Goal: Information Seeking & Learning: Learn about a topic

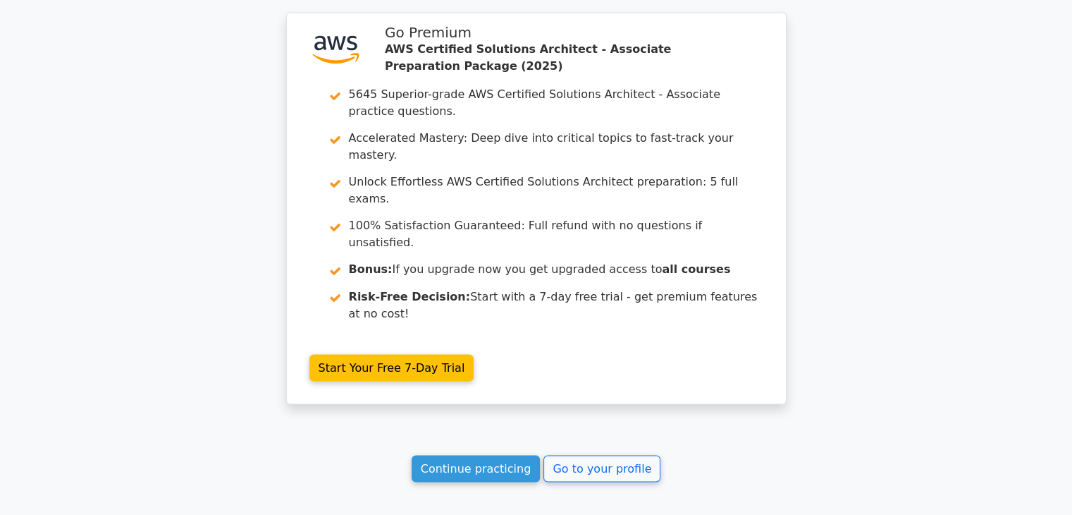
scroll to position [2405, 0]
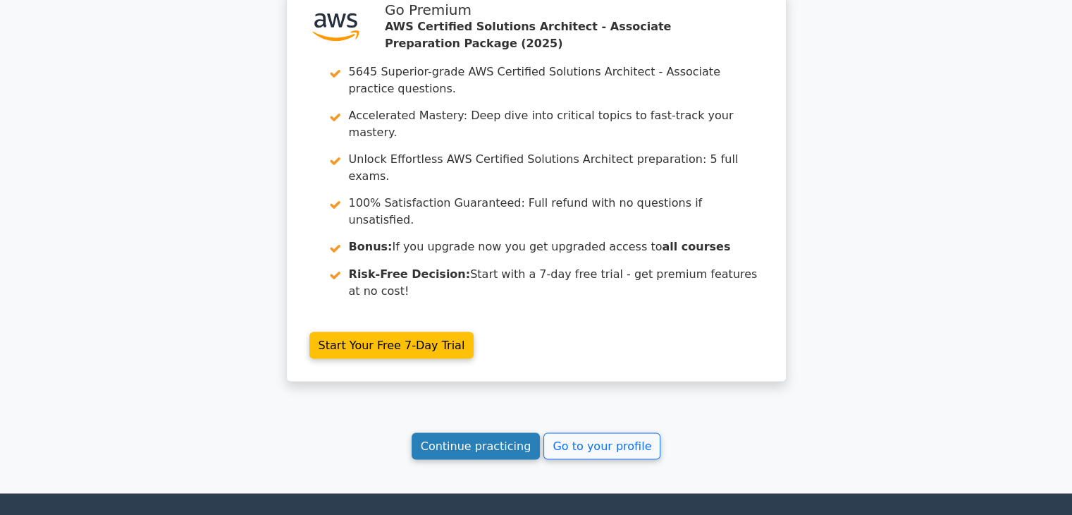
click at [484, 432] on link "Continue practicing" at bounding box center [476, 445] width 129 height 27
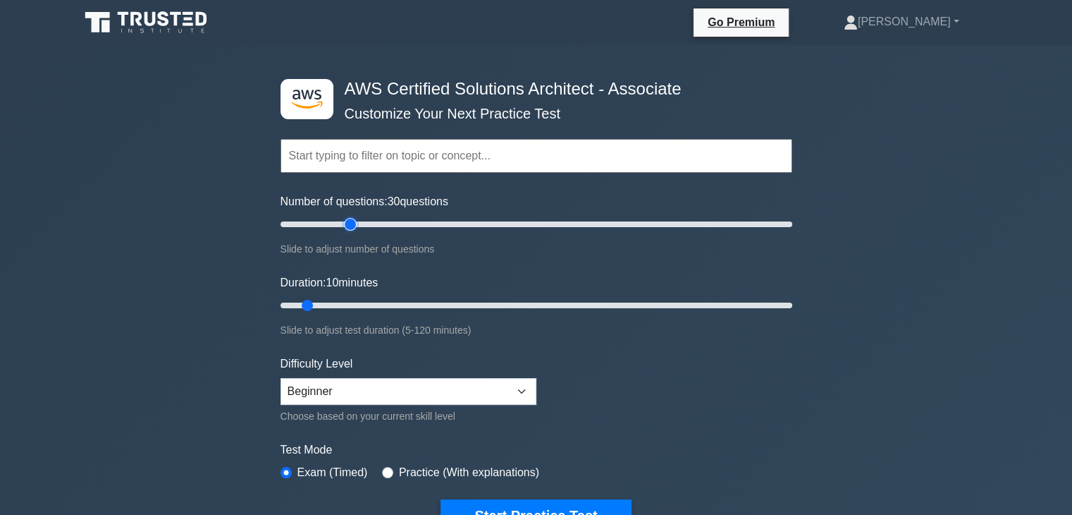
drag, startPoint x: 299, startPoint y: 223, endPoint x: 347, endPoint y: 219, distance: 48.1
type input "30"
click at [347, 219] on input "Number of questions: 30 questions" at bounding box center [537, 224] width 512 height 17
drag, startPoint x: 304, startPoint y: 301, endPoint x: 522, endPoint y: 298, distance: 218.6
type input "60"
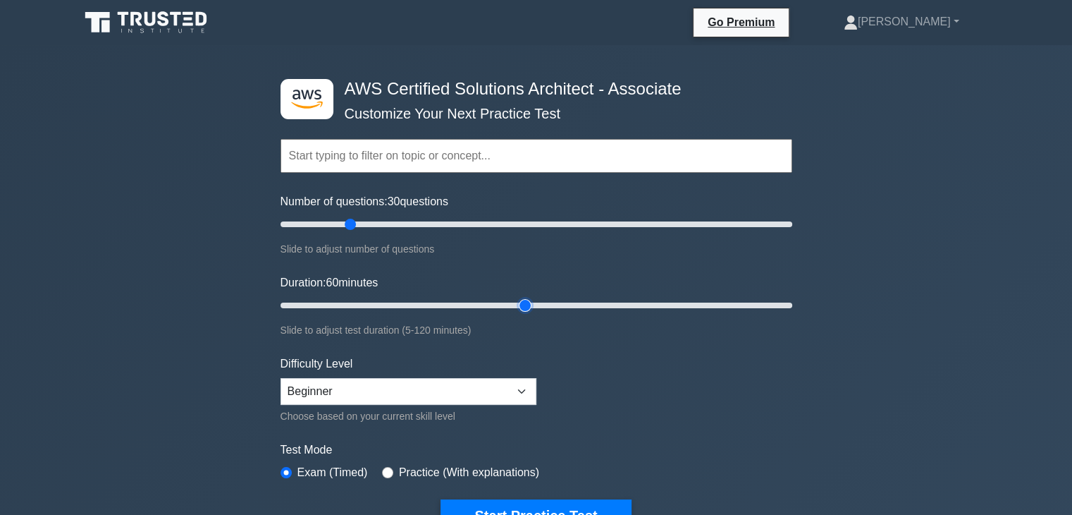
click at [522, 298] on input "Duration: 60 minutes" at bounding box center [537, 305] width 512 height 17
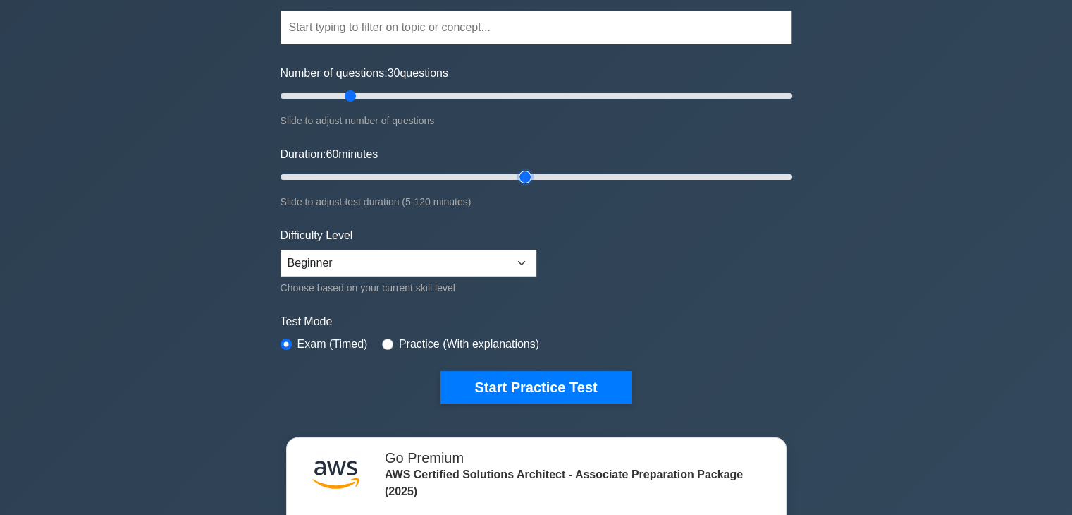
scroll to position [141, 0]
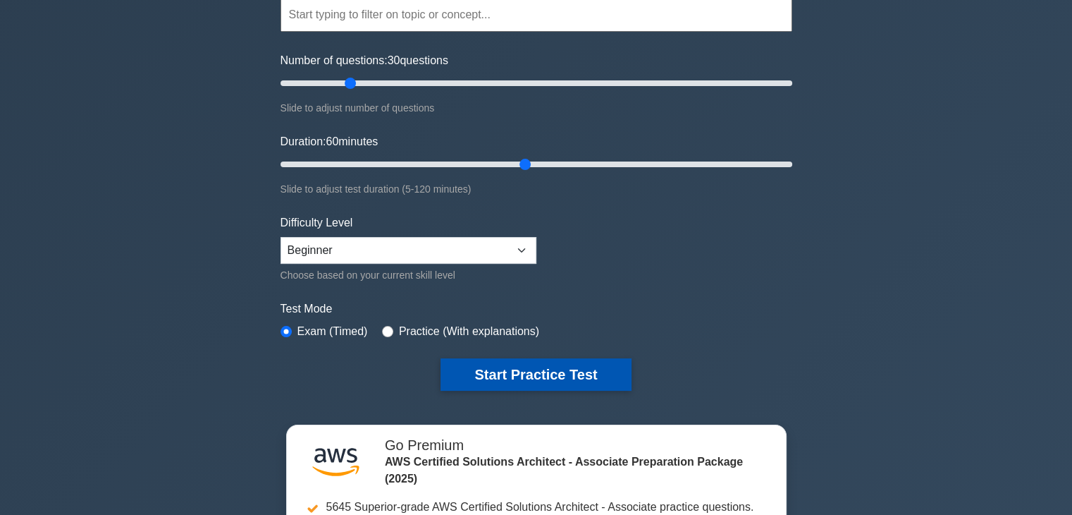
click at [520, 372] on button "Start Practice Test" at bounding box center [536, 374] width 190 height 32
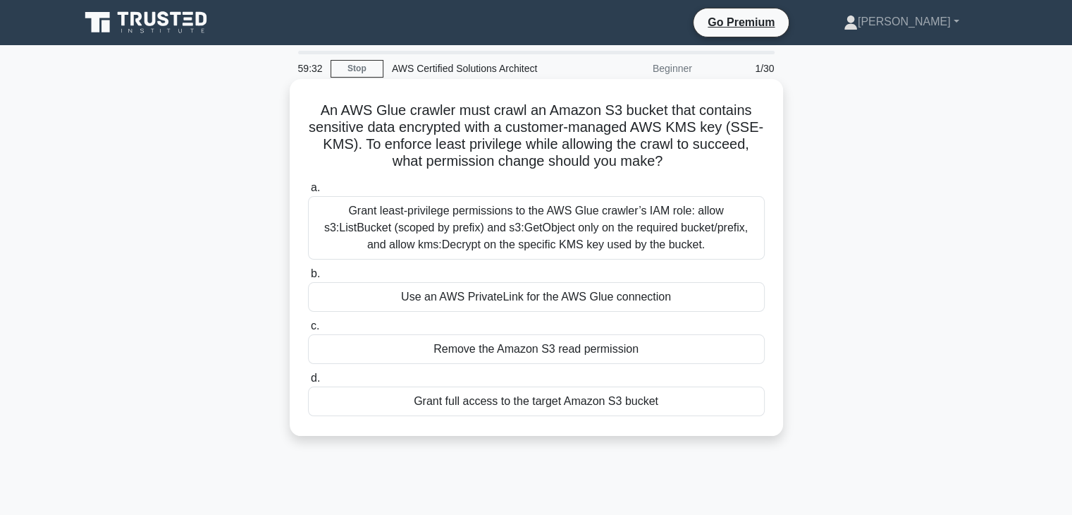
click at [467, 240] on div "Grant least-privilege permissions to the AWS Glue crawler’s IAM role: allow s3:…" at bounding box center [536, 227] width 457 height 63
click at [308, 192] on input "a. Grant least-privilege permissions to the AWS Glue crawler’s IAM role: allow …" at bounding box center [308, 187] width 0 height 9
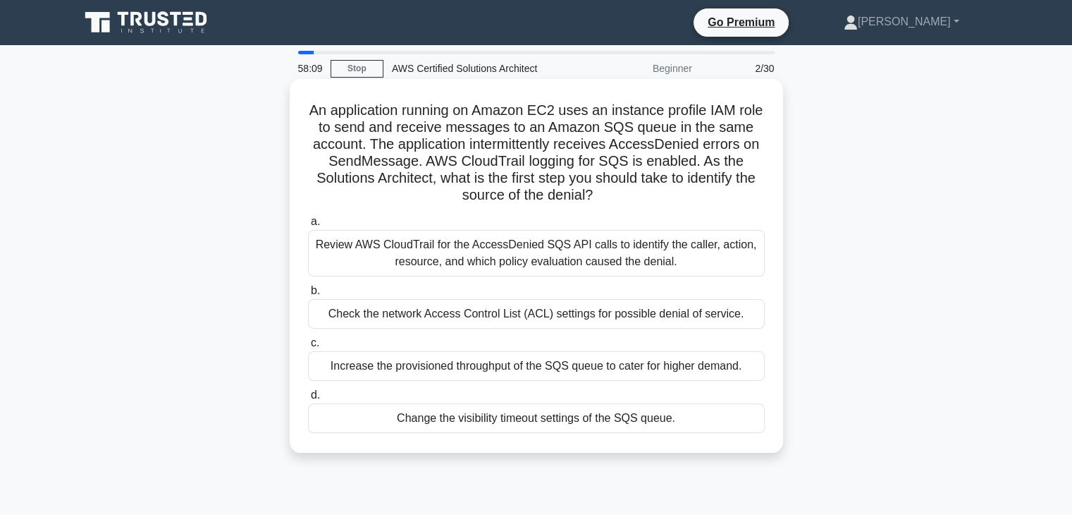
click at [601, 249] on div "Review AWS CloudTrail for the AccessDenied SQS API calls to identify the caller…" at bounding box center [536, 253] width 457 height 47
click at [308, 226] on input "a. Review AWS CloudTrail for the AccessDenied SQS API calls to identify the cal…" at bounding box center [308, 221] width 0 height 9
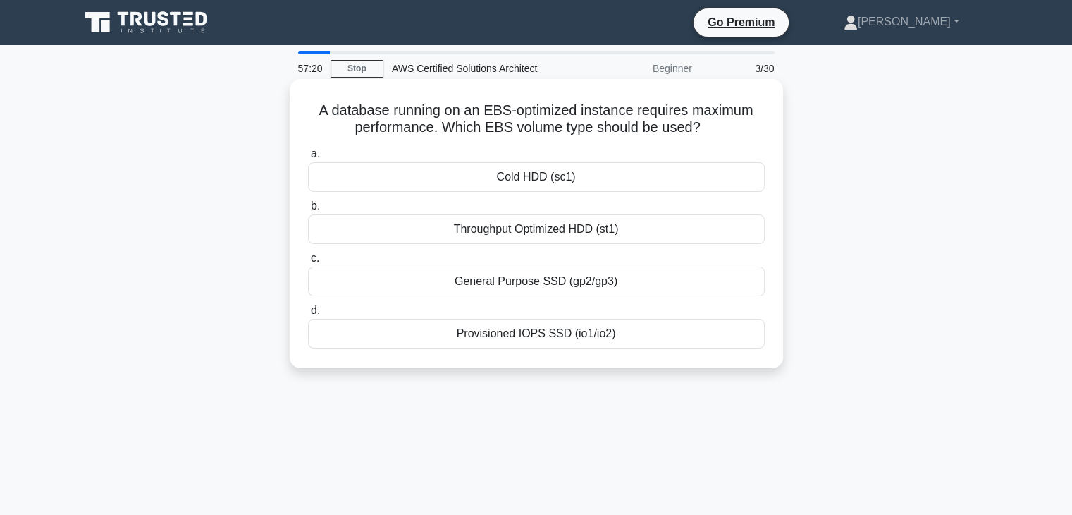
click at [494, 275] on div "General Purpose SSD (gp2/gp3)" at bounding box center [536, 281] width 457 height 30
click at [308, 263] on input "c. General Purpose SSD (gp2/gp3)" at bounding box center [308, 258] width 0 height 9
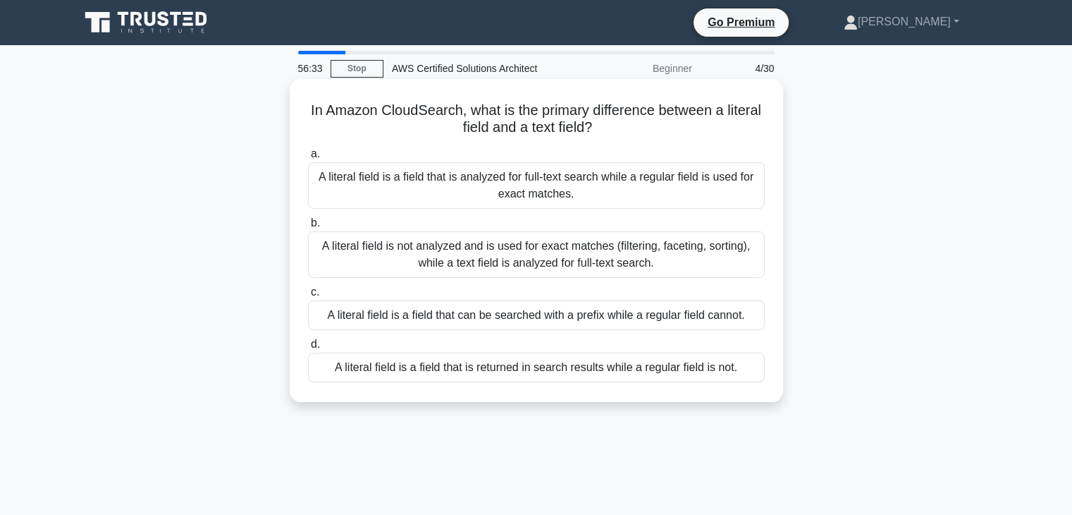
click at [567, 253] on div "A literal field is not analyzed and is used for exact matches (filtering, facet…" at bounding box center [536, 254] width 457 height 47
click at [308, 228] on input "b. A literal field is not analyzed and is used for exact matches (filtering, fa…" at bounding box center [308, 223] width 0 height 9
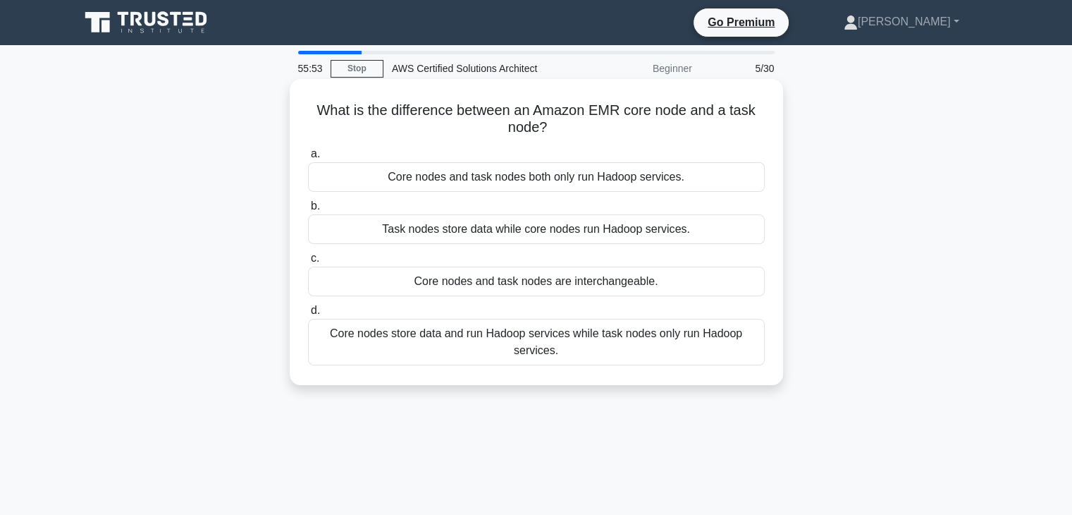
click at [497, 342] on div "Core nodes store data and run Hadoop services while task nodes only run Hadoop …" at bounding box center [536, 342] width 457 height 47
click at [308, 315] on input "d. Core nodes store data and run Hadoop services while task nodes only run Hado…" at bounding box center [308, 310] width 0 height 9
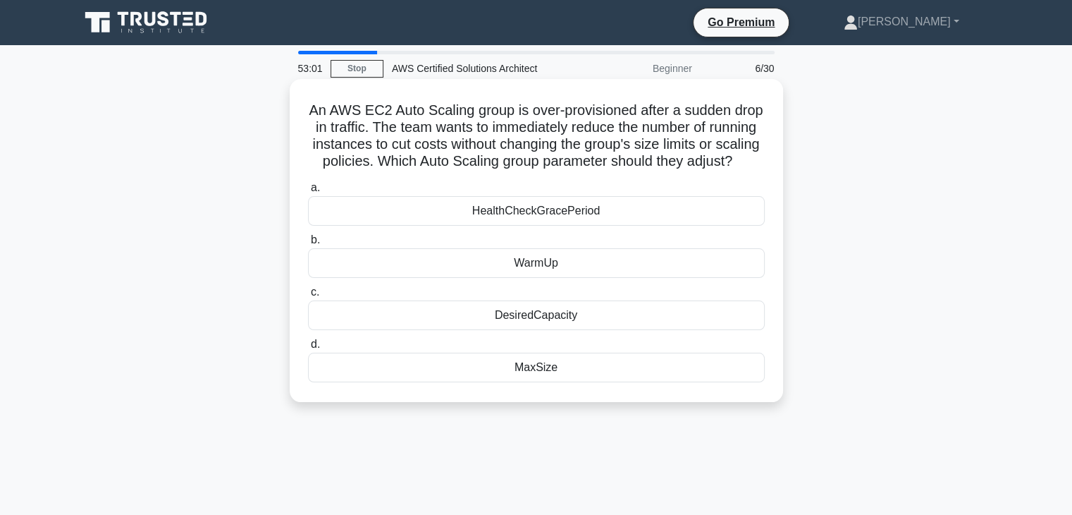
click at [567, 326] on div "DesiredCapacity" at bounding box center [536, 315] width 457 height 30
click at [308, 297] on input "c. DesiredCapacity" at bounding box center [308, 292] width 0 height 9
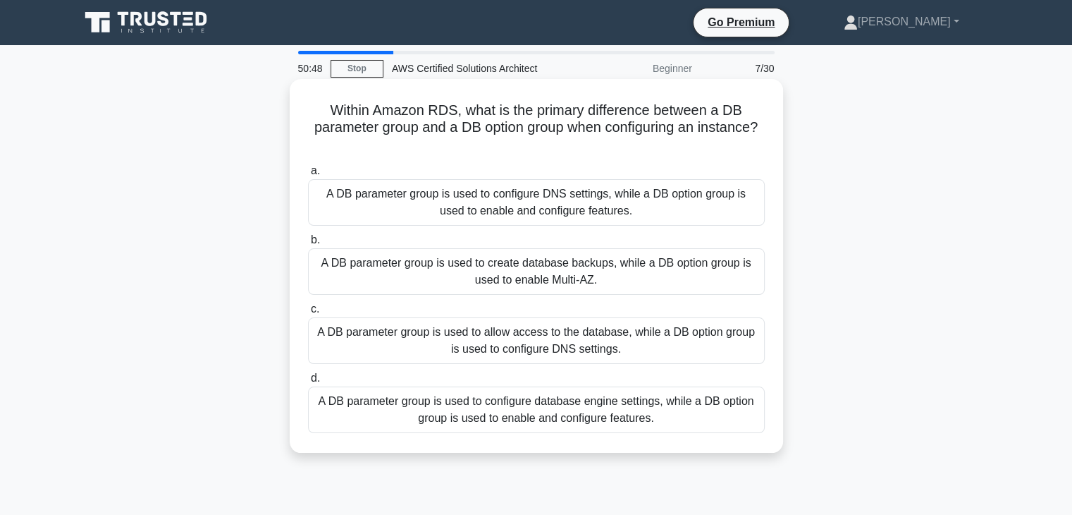
click at [346, 121] on h5 "Within Amazon RDS, what is the primary difference between a DB parameter group …" at bounding box center [537, 128] width 460 height 52
click at [341, 134] on h5 "Within Amazon RDS, what is the primary difference between a DB parameter group …" at bounding box center [537, 128] width 460 height 52
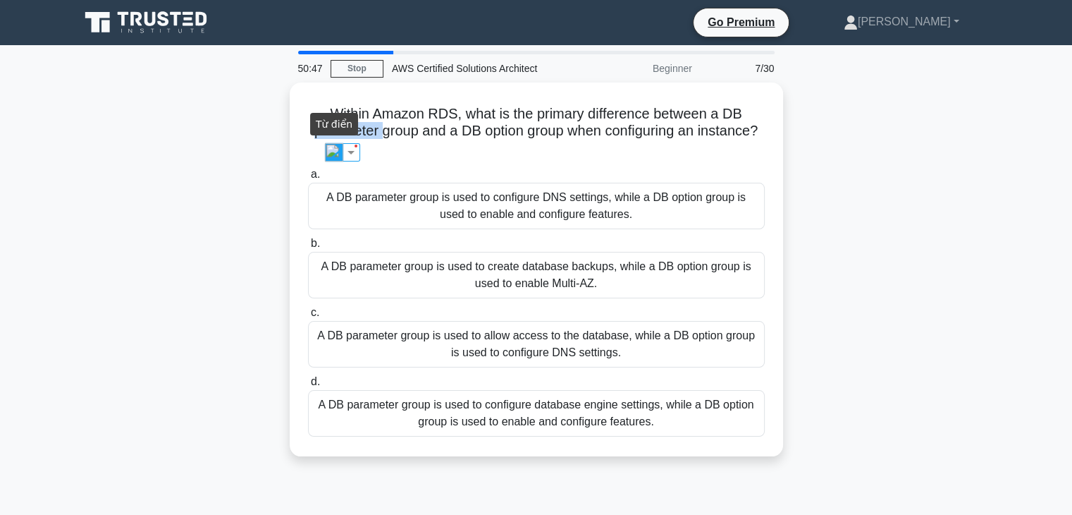
click at [330, 156] on img at bounding box center [334, 152] width 18 height 18
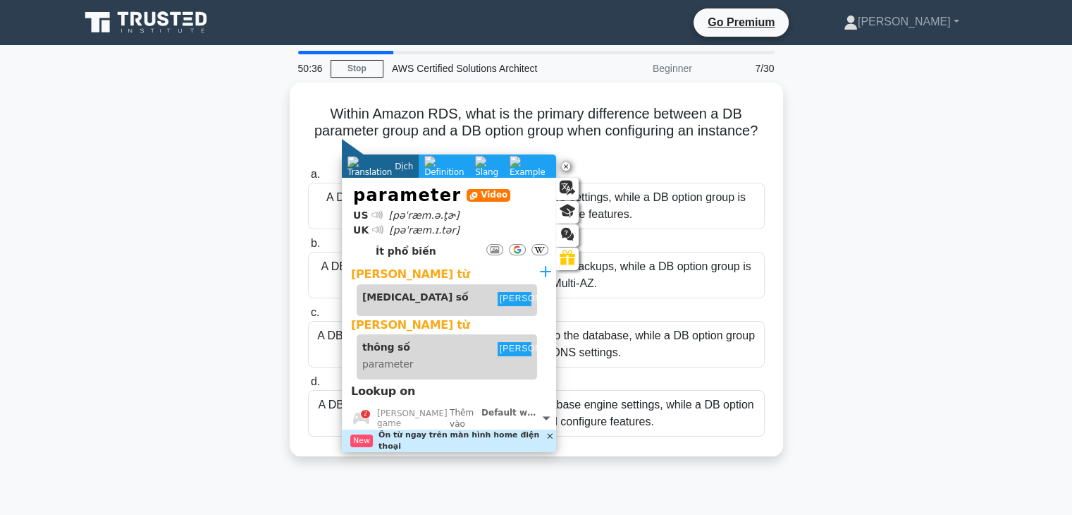
click at [618, 78] on div "Beginner" at bounding box center [638, 68] width 123 height 28
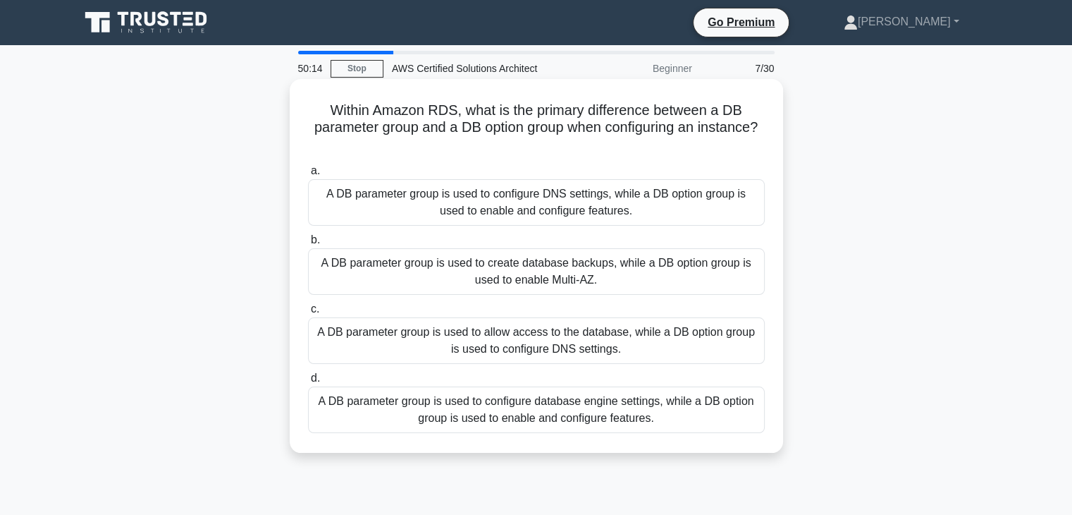
click at [530, 342] on div "A DB parameter group is used to allow access to the database, while a DB option…" at bounding box center [536, 340] width 457 height 47
click at [308, 314] on input "c. A DB parameter group is used to allow access to the database, while a DB opt…" at bounding box center [308, 309] width 0 height 9
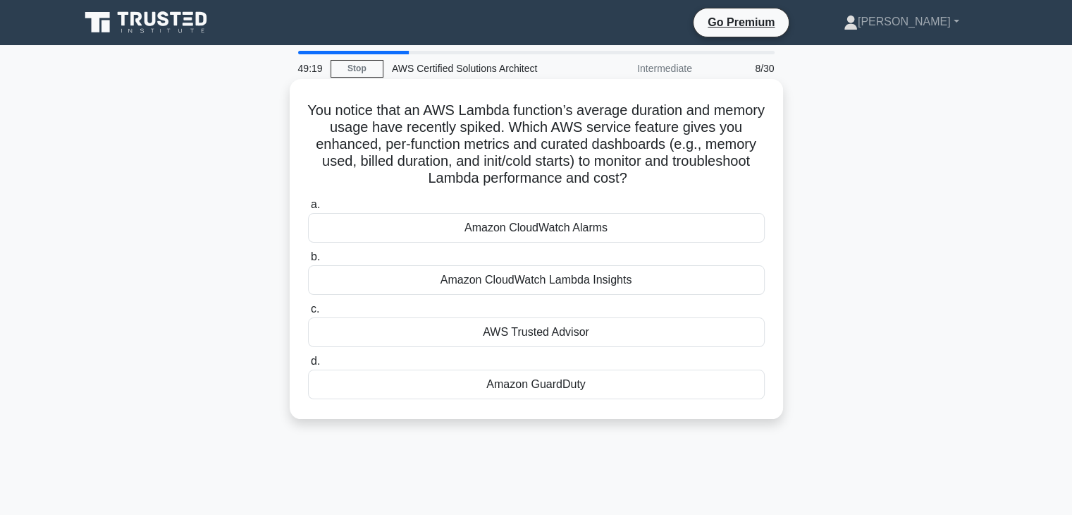
click at [650, 281] on div "Amazon CloudWatch Lambda Insights" at bounding box center [536, 280] width 457 height 30
click at [308, 262] on input "b. Amazon CloudWatch Lambda Insights" at bounding box center [308, 256] width 0 height 9
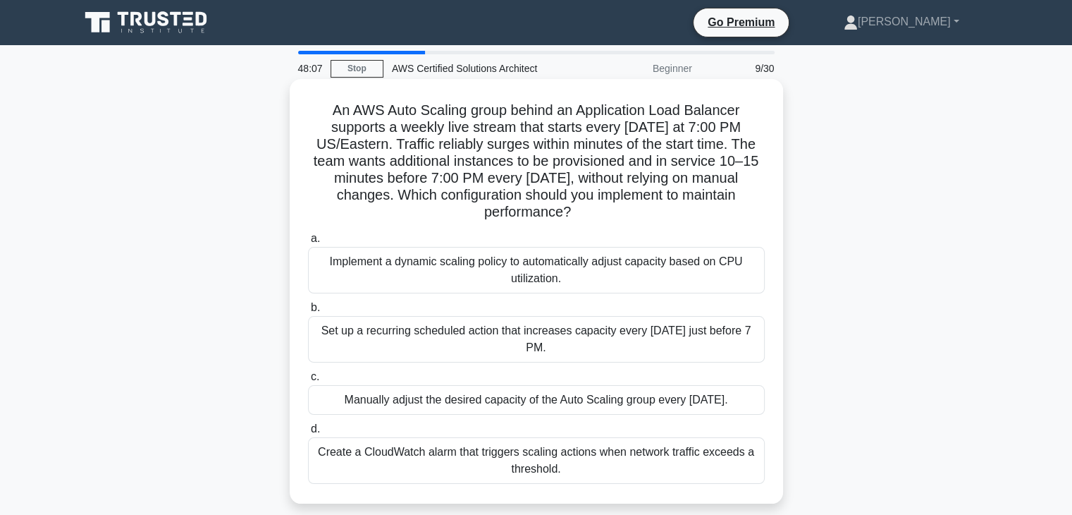
click at [626, 348] on div "Set up a recurring scheduled action that increases capacity every Sunday just b…" at bounding box center [536, 339] width 457 height 47
click at [308, 312] on input "b. Set up a recurring scheduled action that increases capacity every Sunday jus…" at bounding box center [308, 307] width 0 height 9
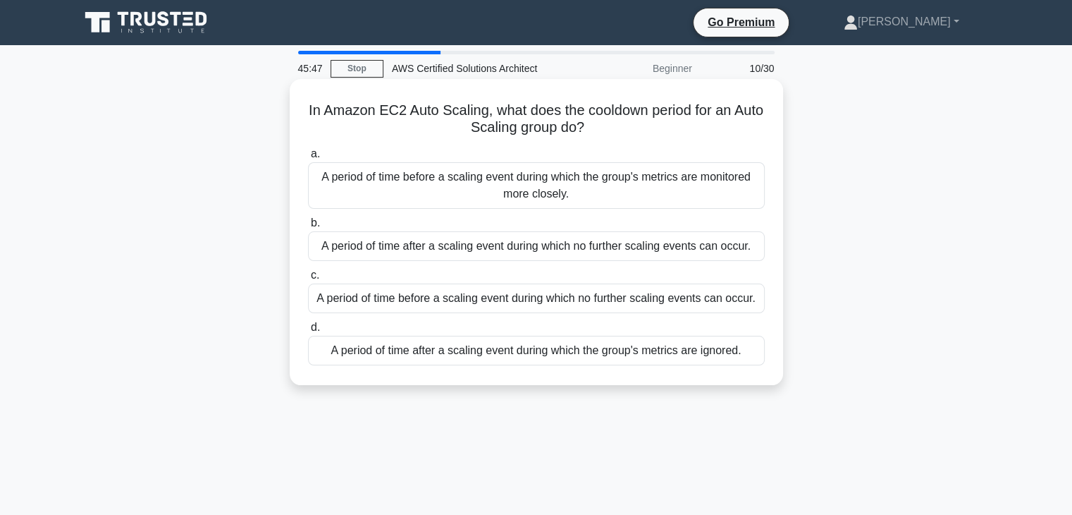
click at [637, 112] on h5 "In Amazon EC2 Auto Scaling, what does the cooldown period for an Auto Scaling g…" at bounding box center [537, 119] width 460 height 35
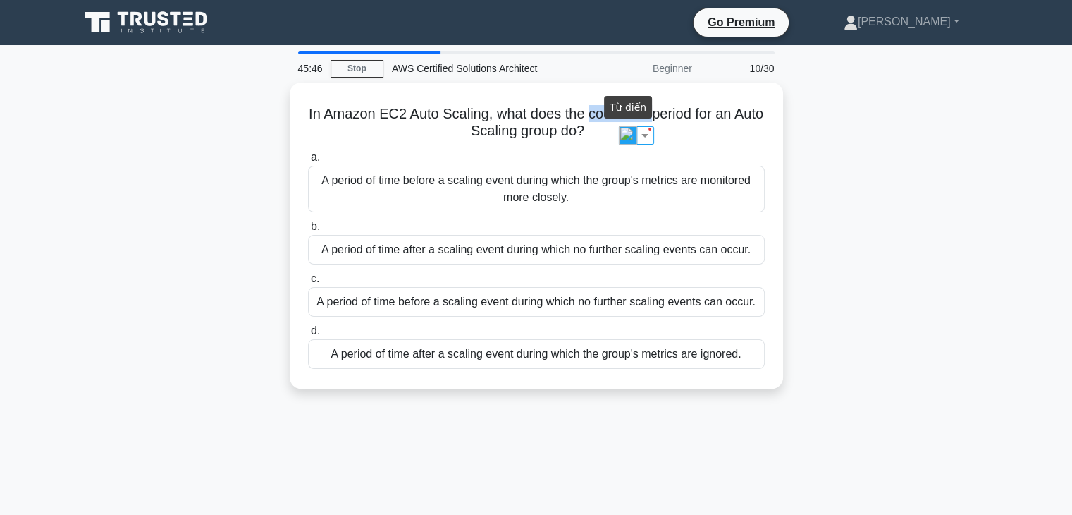
click at [627, 138] on img at bounding box center [628, 135] width 18 height 18
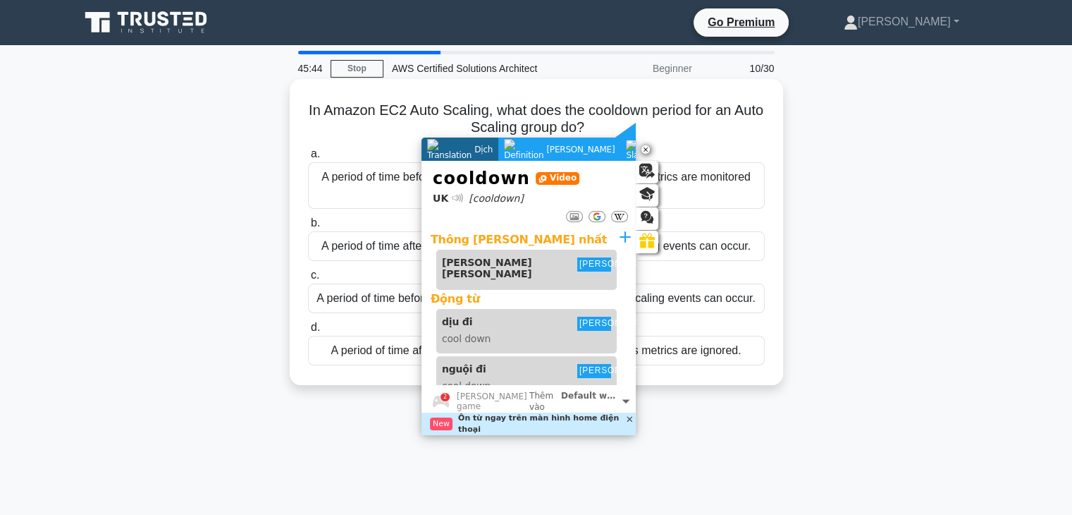
click at [709, 119] on h5 "In Amazon EC2 Auto Scaling, what does the cooldown period for an Auto Scaling g…" at bounding box center [537, 119] width 460 height 35
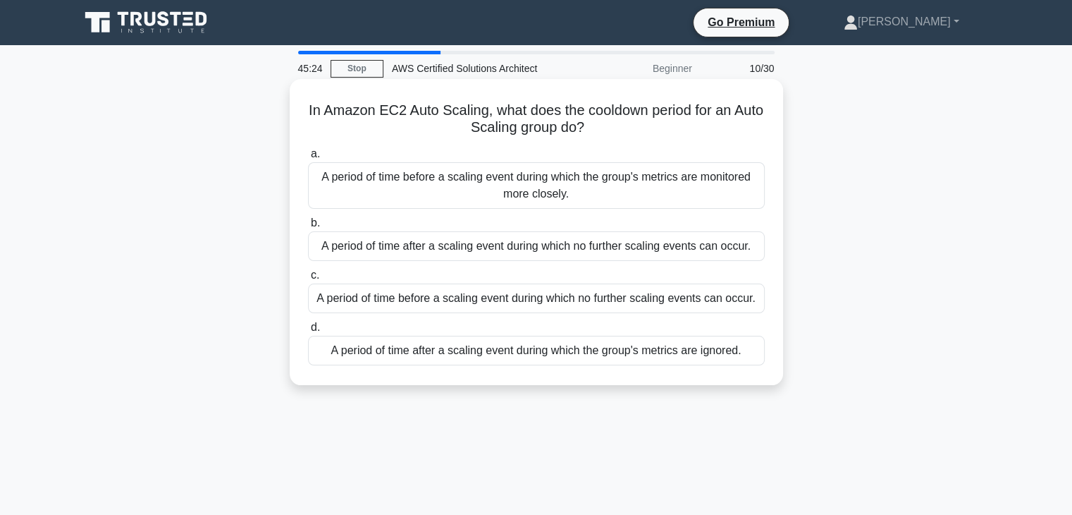
click at [541, 252] on div "A period of time after a scaling event during which no further scaling events c…" at bounding box center [536, 246] width 457 height 30
click at [308, 228] on input "b. A period of time after a scaling event during which no further scaling event…" at bounding box center [308, 223] width 0 height 9
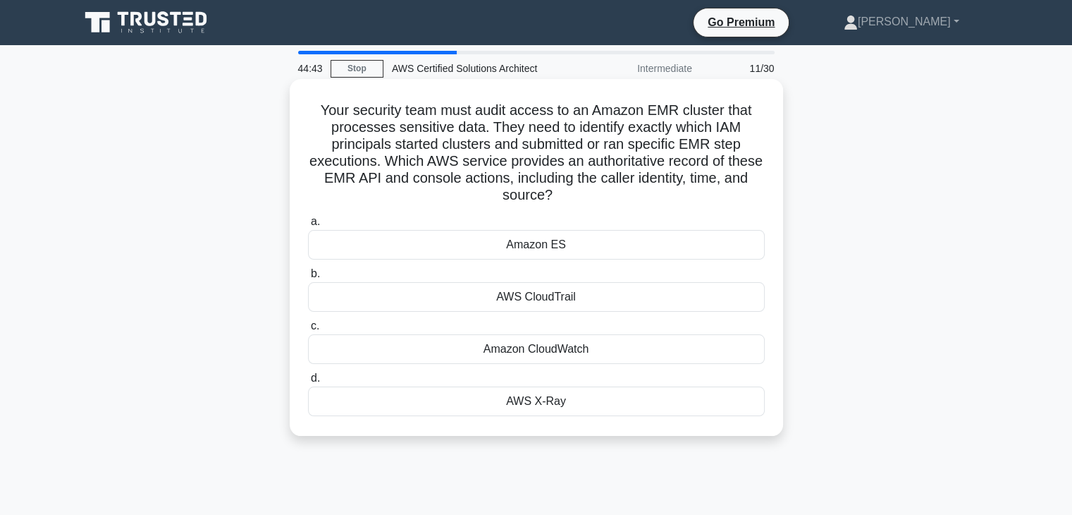
click at [591, 245] on div "Amazon ES" at bounding box center [536, 245] width 457 height 30
click at [308, 226] on input "a. Amazon ES" at bounding box center [308, 221] width 0 height 9
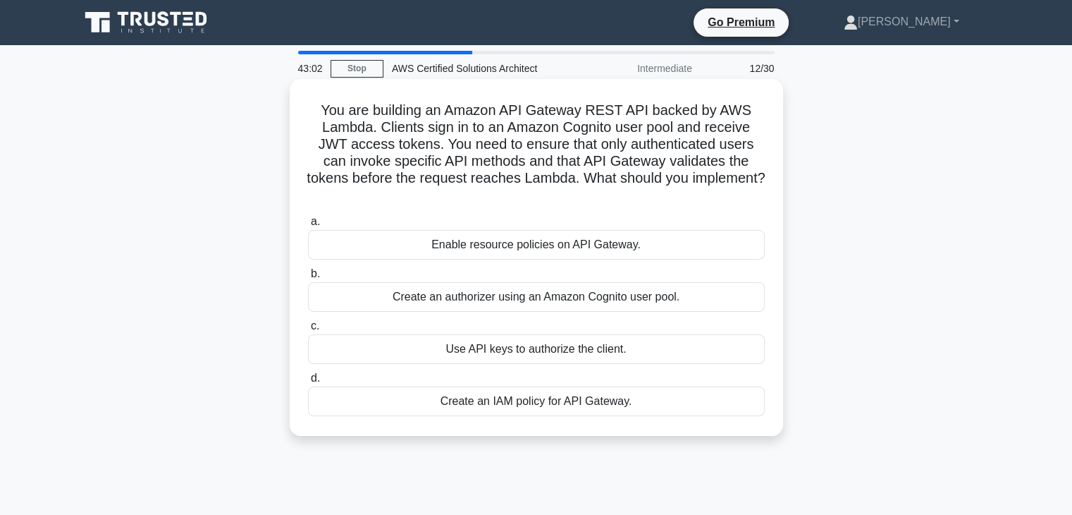
click at [687, 350] on div "Use API keys to authorize the client." at bounding box center [536, 349] width 457 height 30
click at [308, 331] on input "c. Use API keys to authorize the client." at bounding box center [308, 325] width 0 height 9
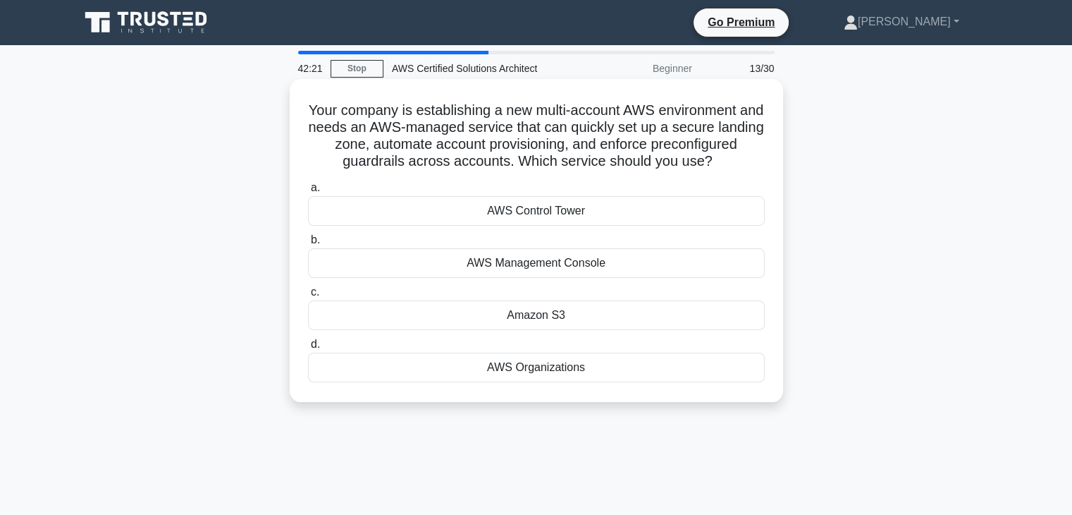
click at [551, 226] on div "AWS Control Tower" at bounding box center [536, 211] width 457 height 30
click at [308, 192] on input "a. AWS Control Tower" at bounding box center [308, 187] width 0 height 9
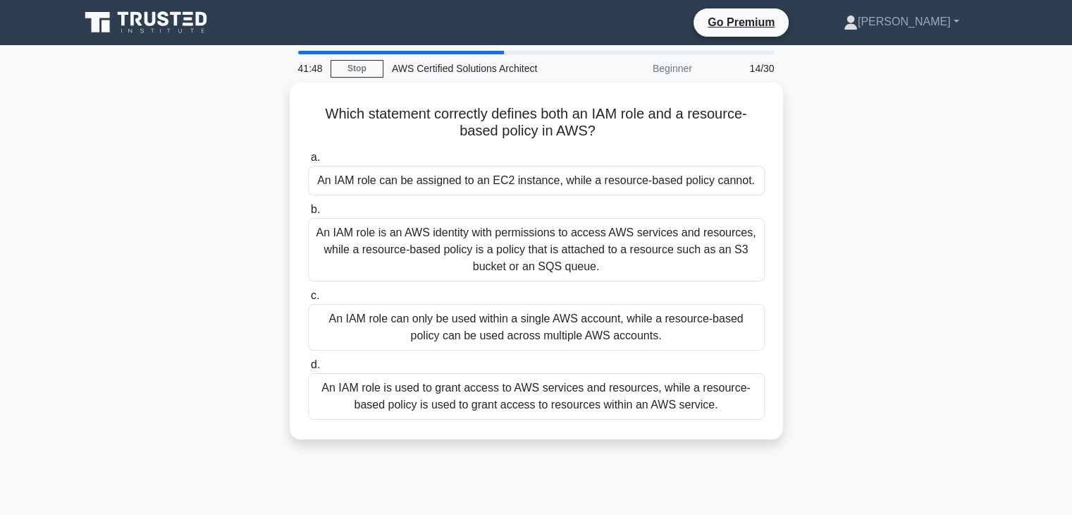
click at [551, 231] on div "An IAM role is an AWS identity with permissions to access AWS services and reso…" at bounding box center [536, 249] width 457 height 63
click at [308, 214] on input "b. An IAM role is an AWS identity with permissions to access AWS services and r…" at bounding box center [308, 209] width 0 height 9
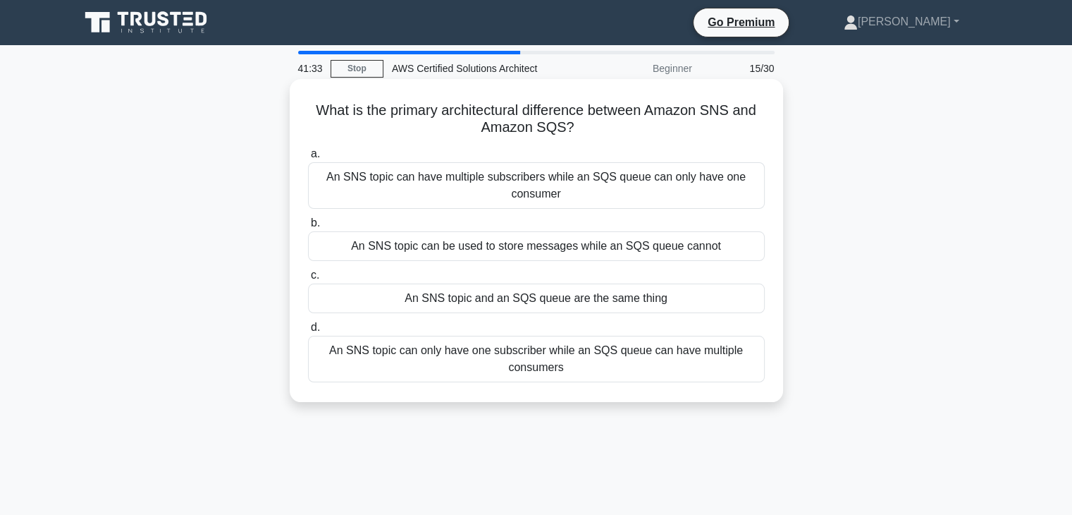
click at [644, 192] on div "An SNS topic can have multiple subscribers while an SQS queue can only have one…" at bounding box center [536, 185] width 457 height 47
click at [308, 159] on input "a. An SNS topic can have multiple subscribers while an SQS queue can only have …" at bounding box center [308, 153] width 0 height 9
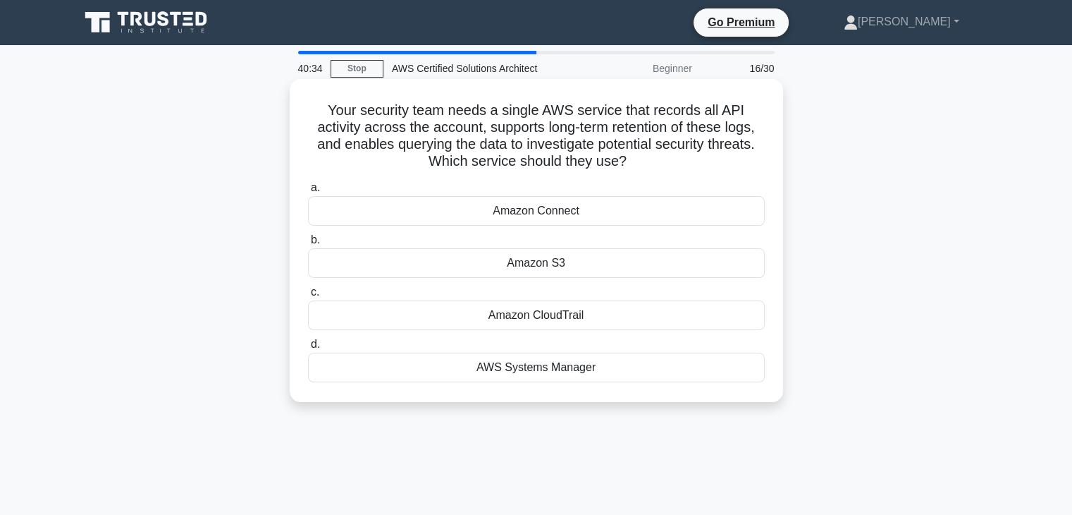
click at [589, 324] on div "Amazon CloudTrail" at bounding box center [536, 315] width 457 height 30
click at [308, 297] on input "c. Amazon CloudTrail" at bounding box center [308, 292] width 0 height 9
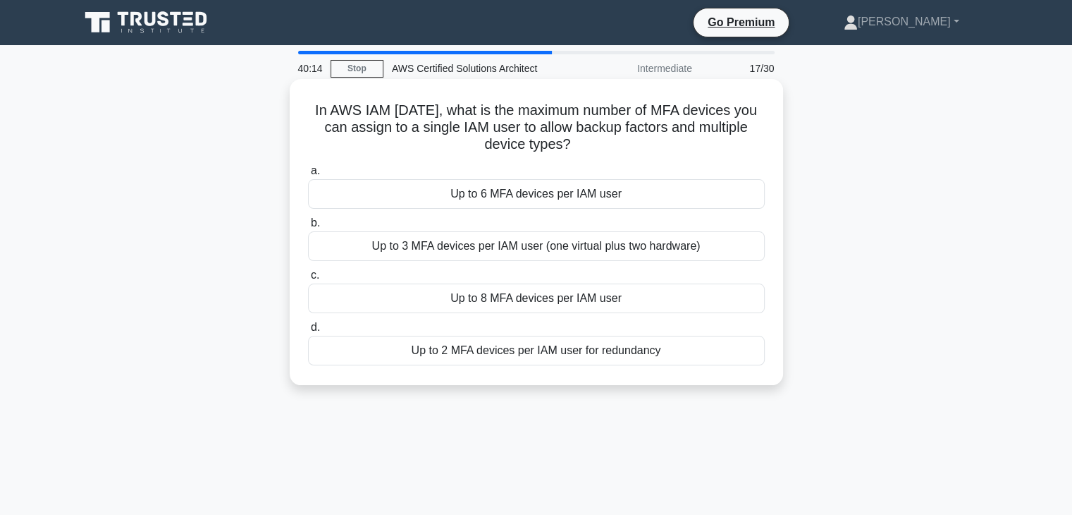
click at [635, 252] on div "Up to 3 MFA devices per IAM user (one virtual plus two hardware)" at bounding box center [536, 246] width 457 height 30
click at [308, 228] on input "b. Up to 3 MFA devices per IAM user (one virtual plus two hardware)" at bounding box center [308, 223] width 0 height 9
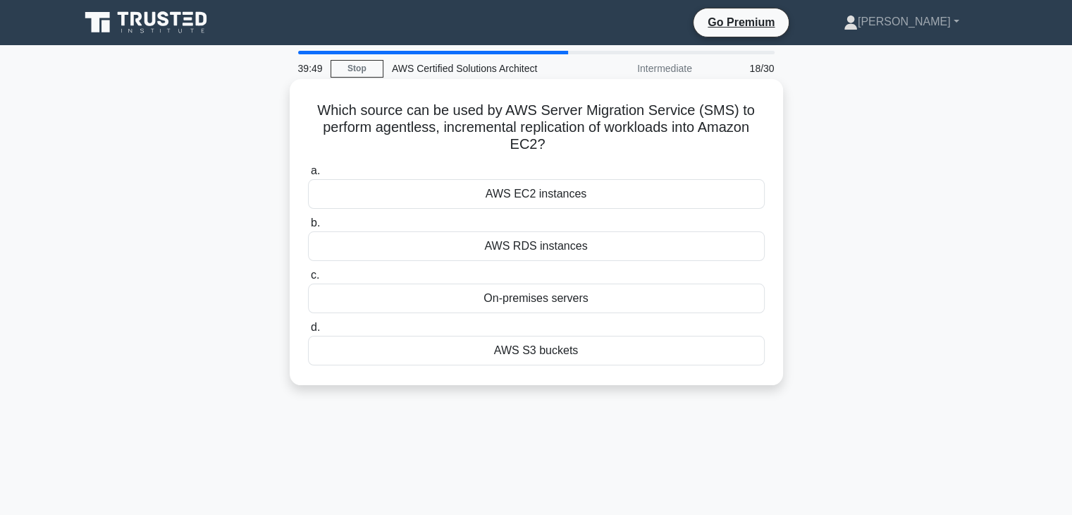
click at [637, 294] on div "On-premises servers" at bounding box center [536, 298] width 457 height 30
click at [308, 280] on input "c. On-premises servers" at bounding box center [308, 275] width 0 height 9
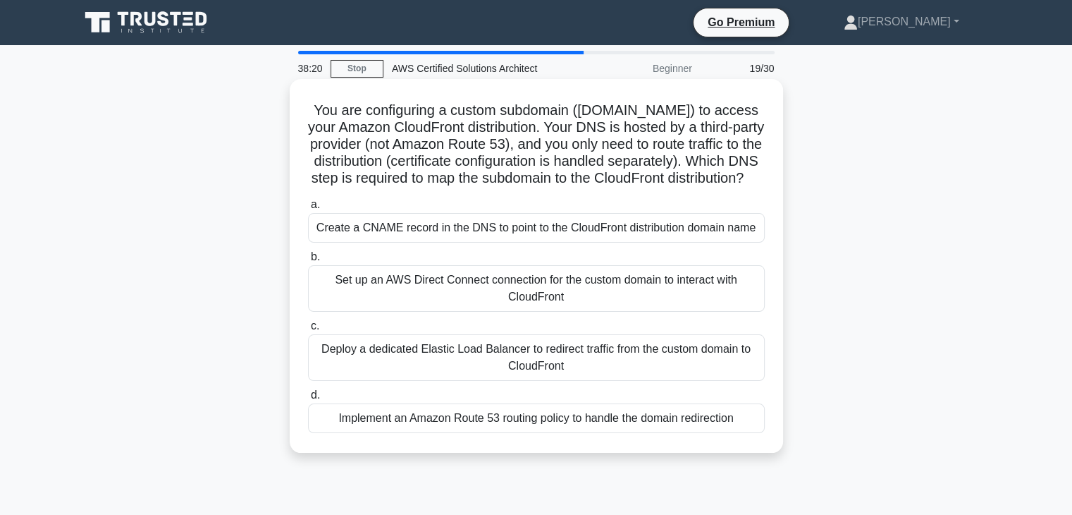
click at [464, 241] on div "Create a CNAME record in the DNS to point to the CloudFront distribution domain…" at bounding box center [536, 228] width 457 height 30
click at [308, 209] on input "a. Create a CNAME record in the DNS to point to the CloudFront distribution dom…" at bounding box center [308, 204] width 0 height 9
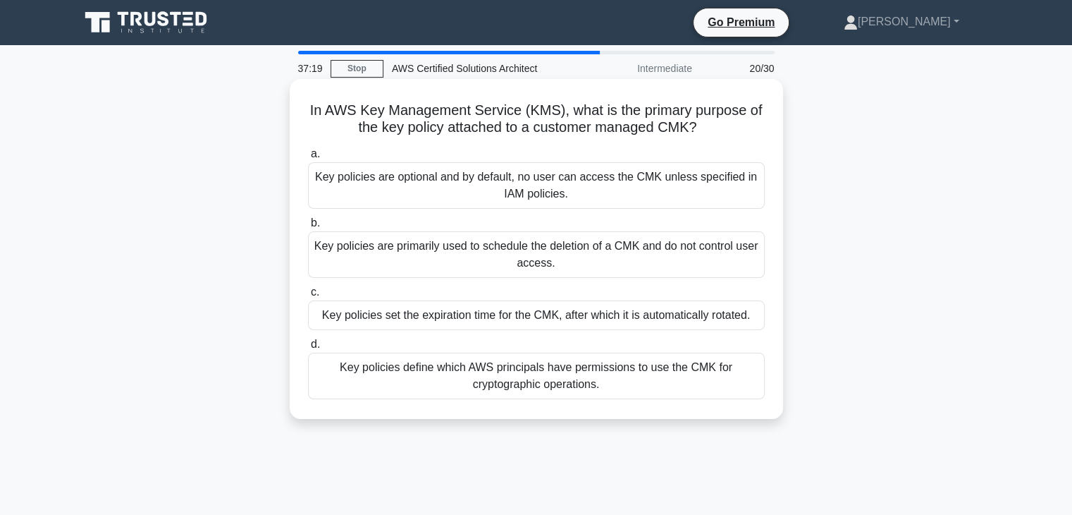
click at [626, 389] on div "Key policies define which AWS principals have permissions to use the CMK for cr…" at bounding box center [536, 376] width 457 height 47
click at [308, 349] on input "d. Key policies define which AWS principals have permissions to use the CMK for…" at bounding box center [308, 344] width 0 height 9
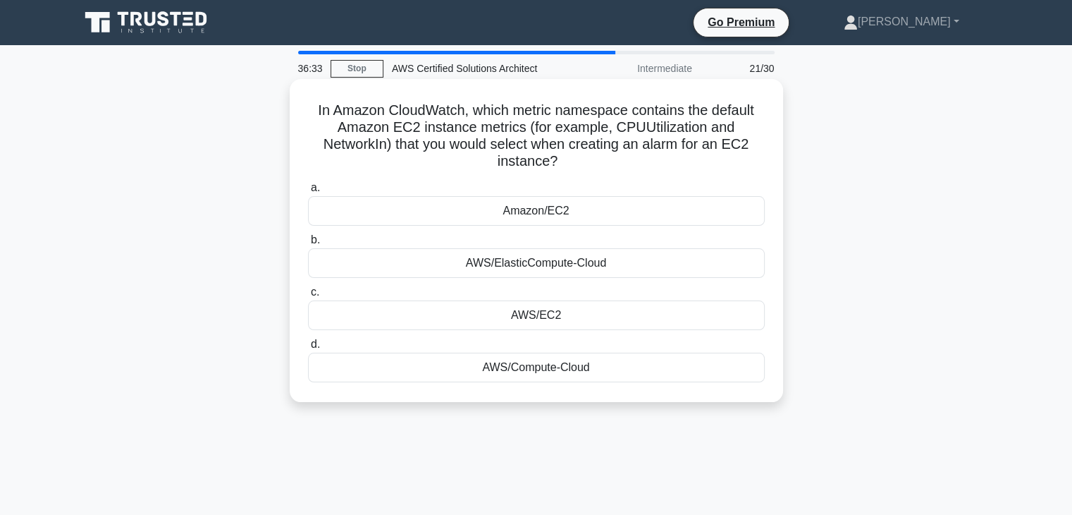
click at [539, 312] on div "AWS/EC2" at bounding box center [536, 315] width 457 height 30
click at [308, 297] on input "c. AWS/EC2" at bounding box center [308, 292] width 0 height 9
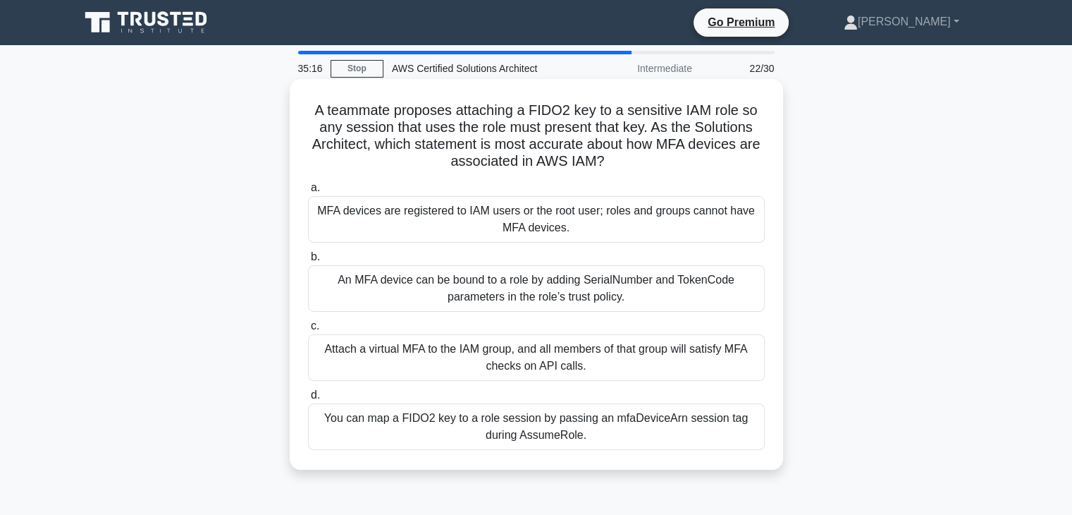
click at [603, 222] on div "MFA devices are registered to IAM users or the root user; roles and groups cann…" at bounding box center [536, 219] width 457 height 47
click at [308, 192] on input "a. MFA devices are registered to IAM users or the root user; roles and groups c…" at bounding box center [308, 187] width 0 height 9
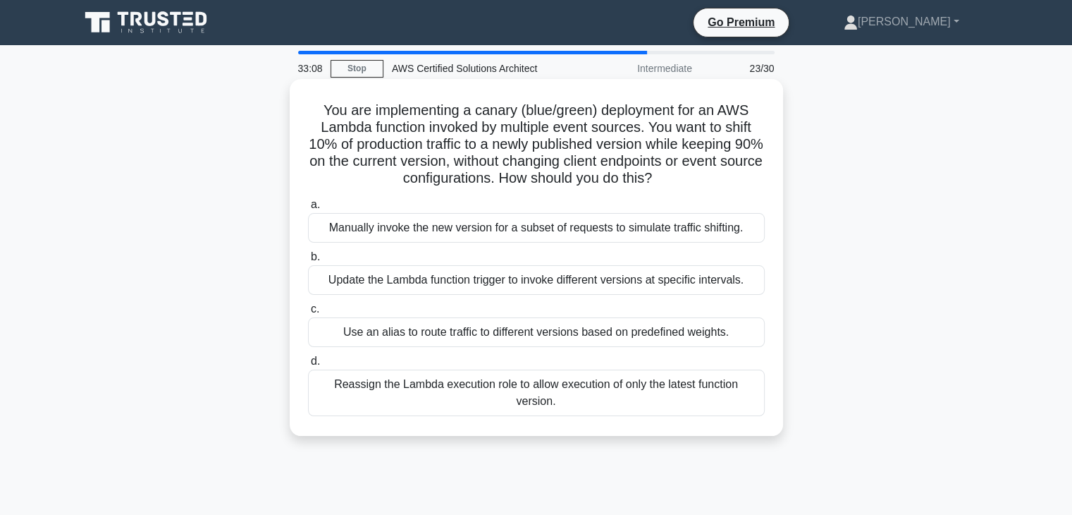
click at [647, 325] on div "Use an alias to route traffic to different versions based on predefined weights." at bounding box center [536, 332] width 457 height 30
click at [308, 314] on input "c. Use an alias to route traffic to different versions based on predefined weig…" at bounding box center [308, 309] width 0 height 9
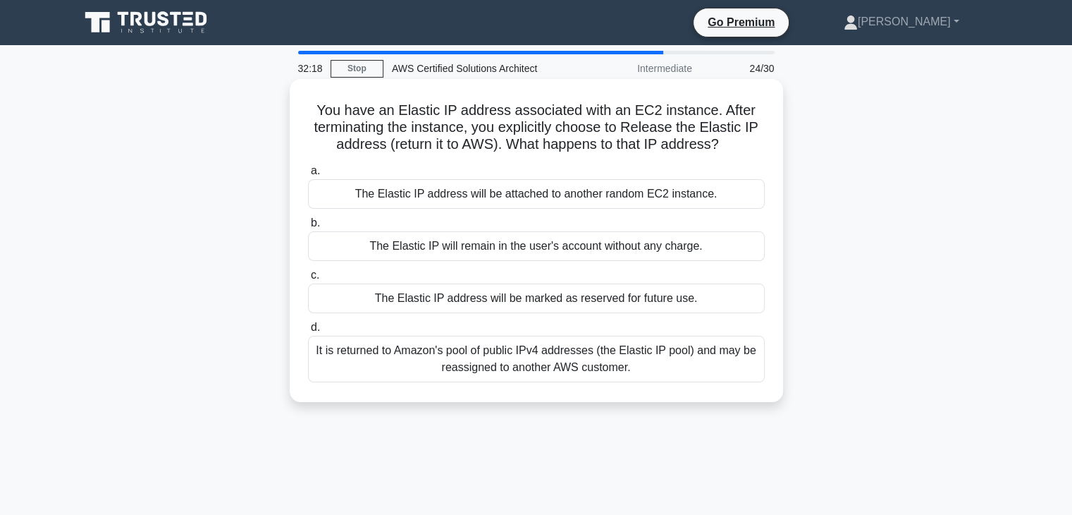
click at [589, 362] on div "It is returned to Amazon's pool of public IPv4 addresses (the Elastic IP pool) …" at bounding box center [536, 359] width 457 height 47
click at [308, 332] on input "d. It is returned to Amazon's pool of public IPv4 addresses (the Elastic IP poo…" at bounding box center [308, 327] width 0 height 9
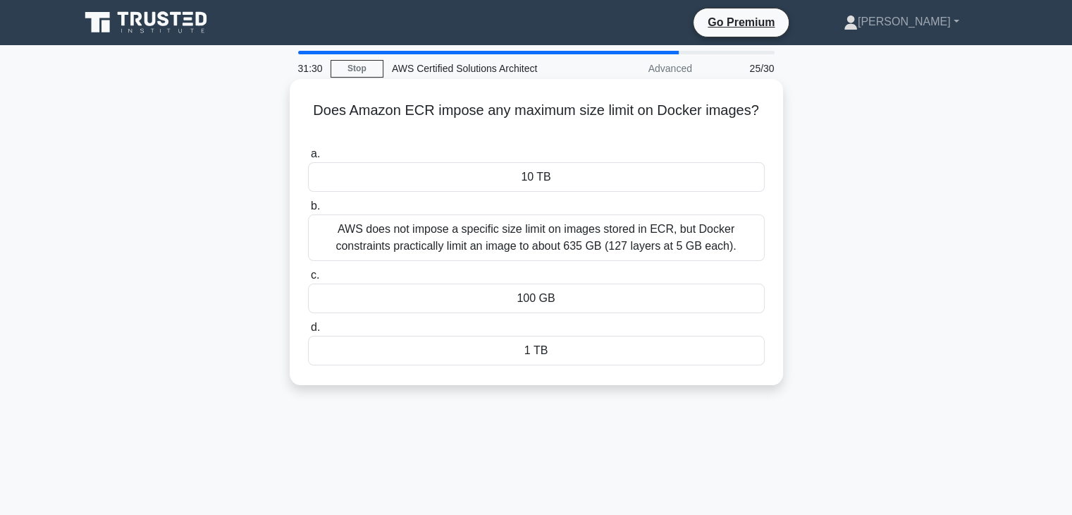
click at [549, 232] on div "AWS does not impose a specific size limit on images stored in ECR, but Docker c…" at bounding box center [536, 237] width 457 height 47
click at [308, 211] on input "b. AWS does not impose a specific size limit on images stored in ECR, but Docke…" at bounding box center [308, 206] width 0 height 9
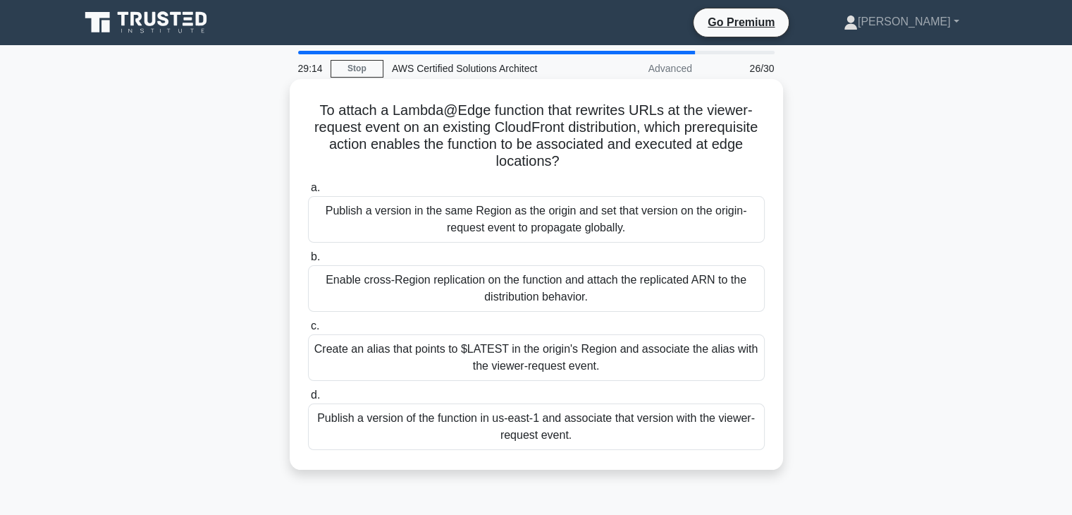
click at [534, 438] on div "Publish a version of the function in us-east-1 and associate that version with …" at bounding box center [536, 426] width 457 height 47
click at [308, 400] on input "d. Publish a version of the function in us-east-1 and associate that version wi…" at bounding box center [308, 395] width 0 height 9
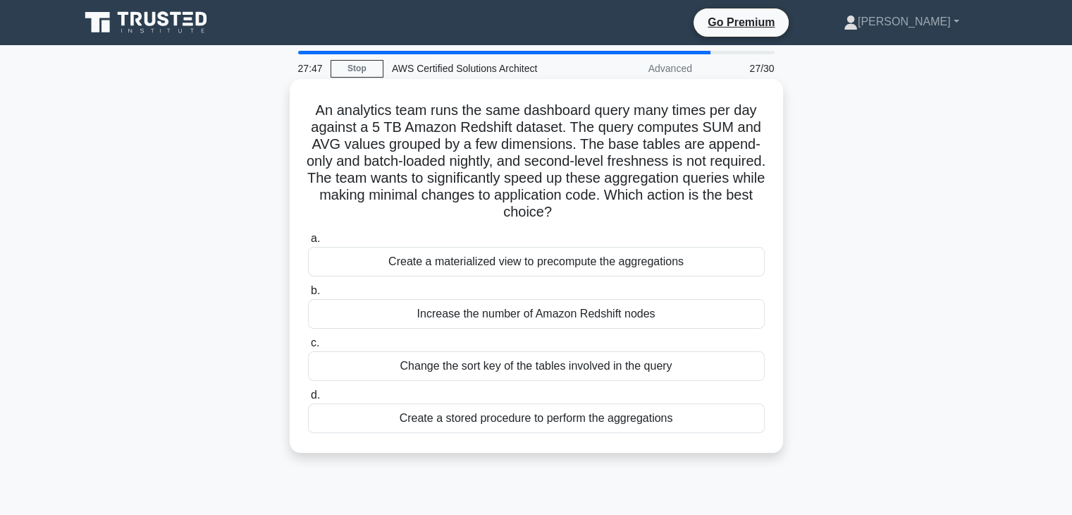
click at [529, 261] on div "Create a materialized view to precompute the aggregations" at bounding box center [536, 262] width 457 height 30
click at [308, 243] on input "a. Create a materialized view to precompute the aggregations" at bounding box center [308, 238] width 0 height 9
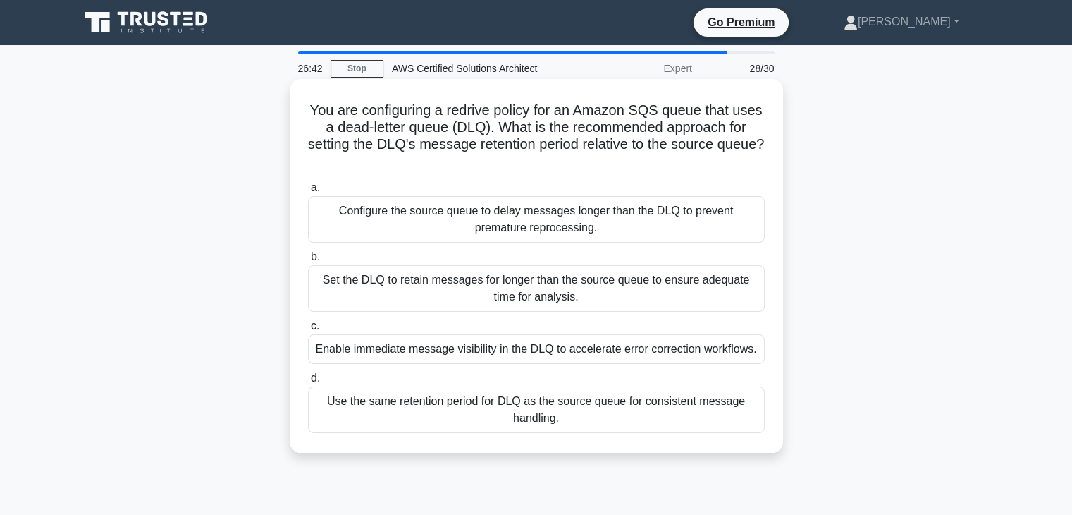
click at [604, 283] on div "Set the DLQ to retain messages for longer than the source queue to ensure adequ…" at bounding box center [536, 288] width 457 height 47
click at [308, 262] on input "b. Set the DLQ to retain messages for longer than the source queue to ensure ad…" at bounding box center [308, 256] width 0 height 9
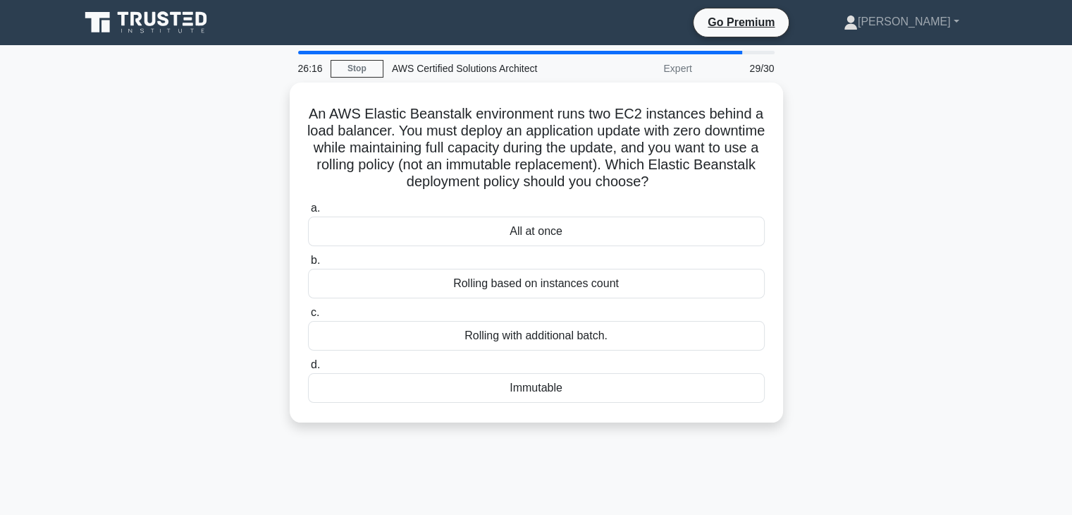
click at [604, 283] on div "Rolling based on instances count" at bounding box center [536, 284] width 457 height 30
click at [308, 265] on input "b. Rolling based on instances count" at bounding box center [308, 260] width 0 height 9
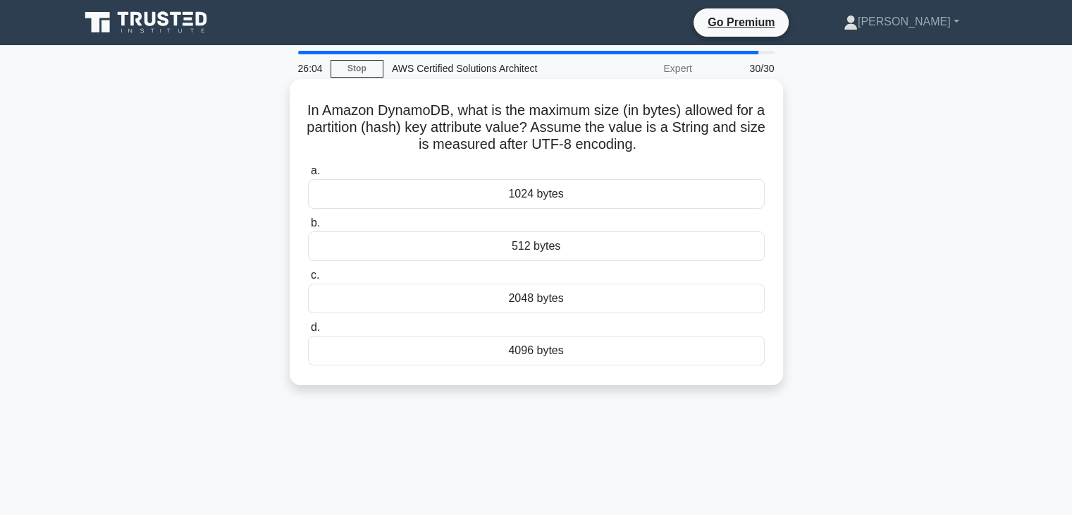
click at [566, 197] on div "1024 bytes" at bounding box center [536, 194] width 457 height 30
click at [308, 176] on input "a. 1024 bytes" at bounding box center [308, 170] width 0 height 9
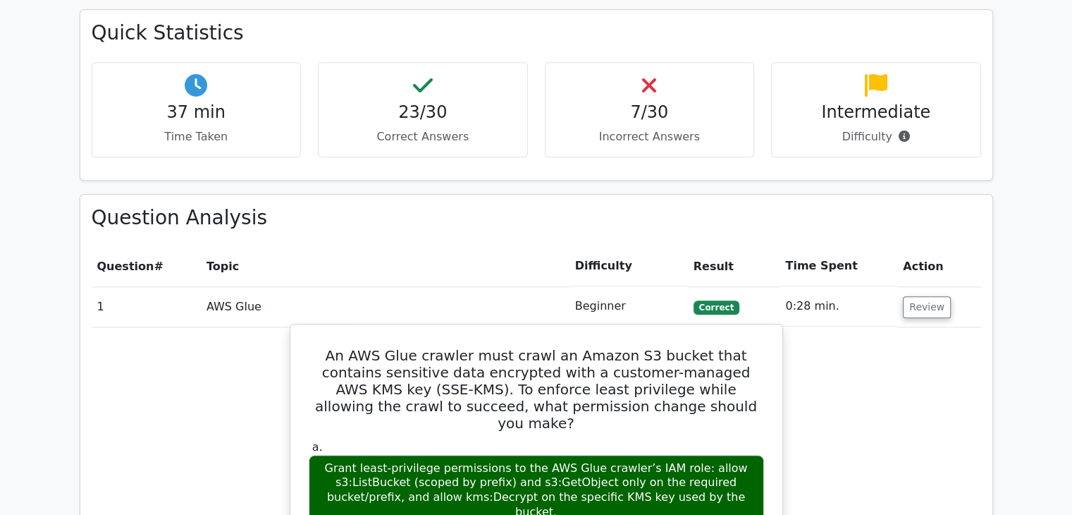
scroll to position [1410, 0]
